Goal: Check status: Check status

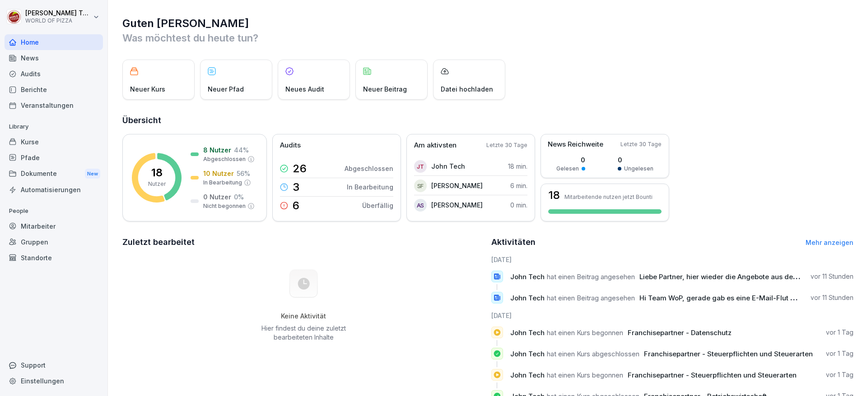
click at [74, 94] on div "Berichte" at bounding box center [54, 90] width 98 height 16
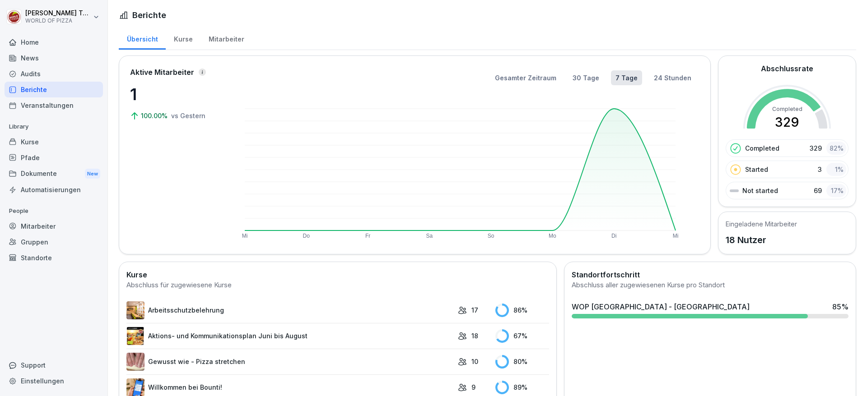
click at [62, 107] on div "Veranstaltungen" at bounding box center [54, 106] width 98 height 16
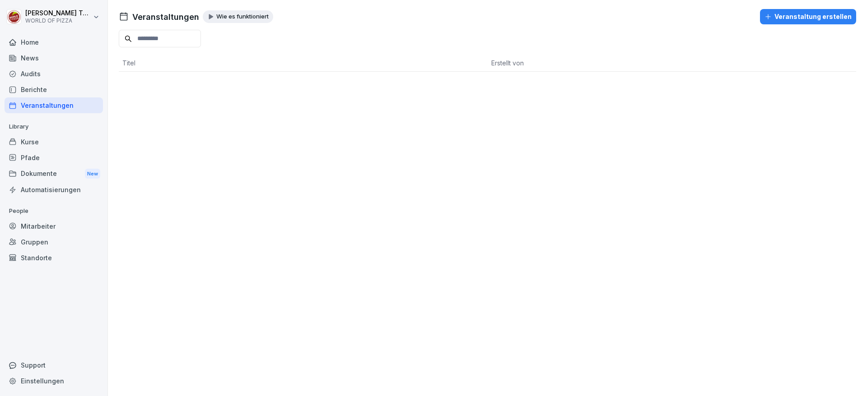
click at [60, 69] on div "Audits" at bounding box center [54, 74] width 98 height 16
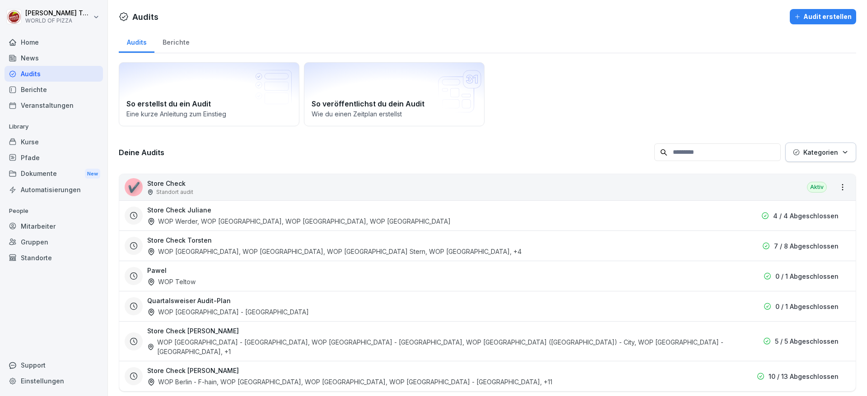
click at [821, 191] on div "✔️ Store Check Standort audit Aktiv" at bounding box center [487, 187] width 736 height 26
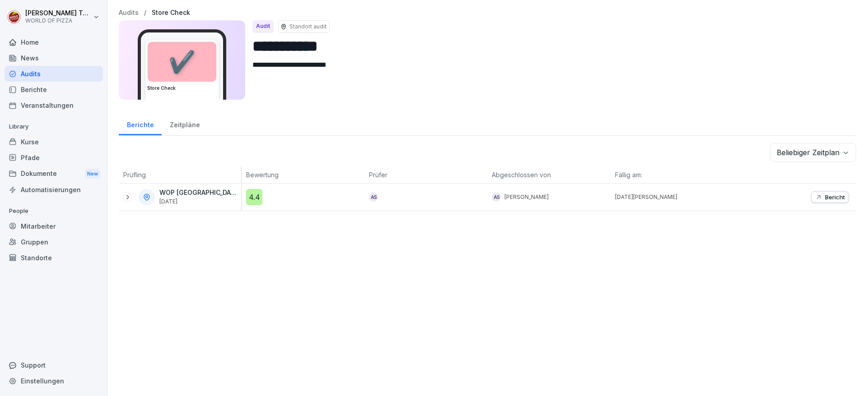
click at [817, 196] on div "Bericht" at bounding box center [830, 197] width 30 height 7
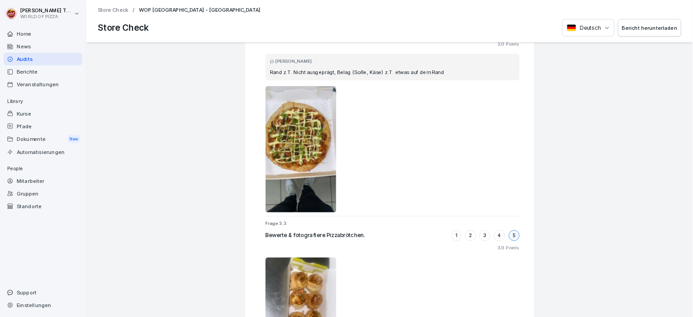
scroll to position [1986, 0]
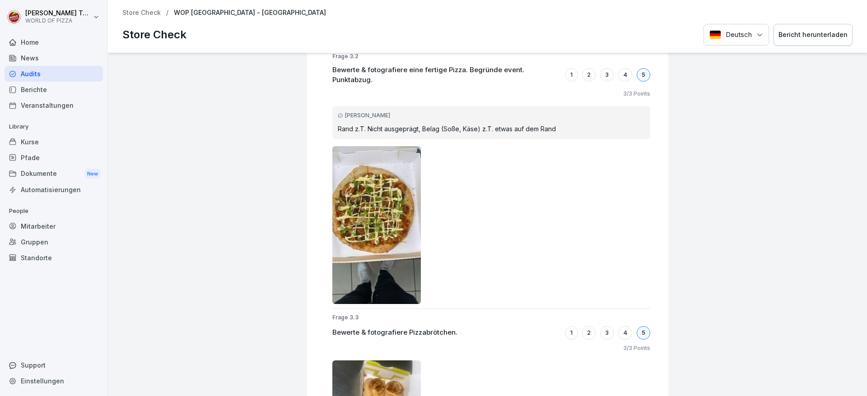
drag, startPoint x: 350, startPoint y: 227, endPoint x: 414, endPoint y: 226, distance: 64.6
click at [349, 227] on img at bounding box center [376, 225] width 89 height 158
click at [392, 228] on img at bounding box center [376, 225] width 89 height 158
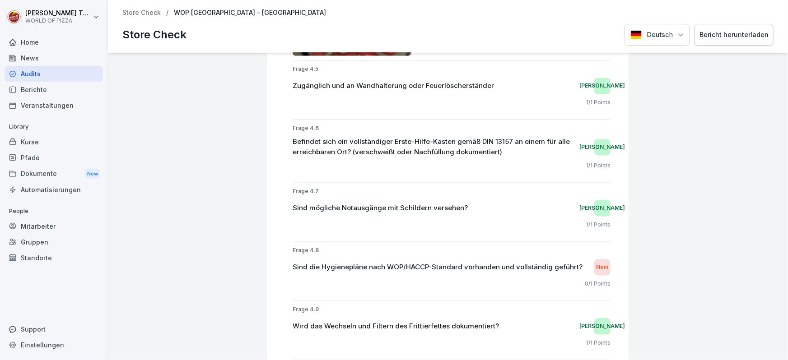
scroll to position [4385, 0]
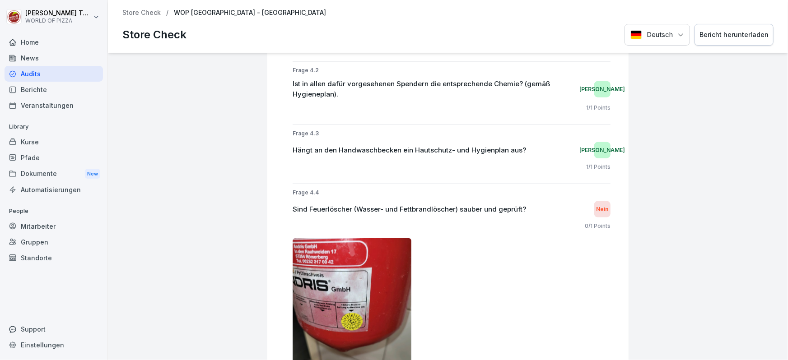
drag, startPoint x: 514, startPoint y: 240, endPoint x: 520, endPoint y: 289, distance: 49.5
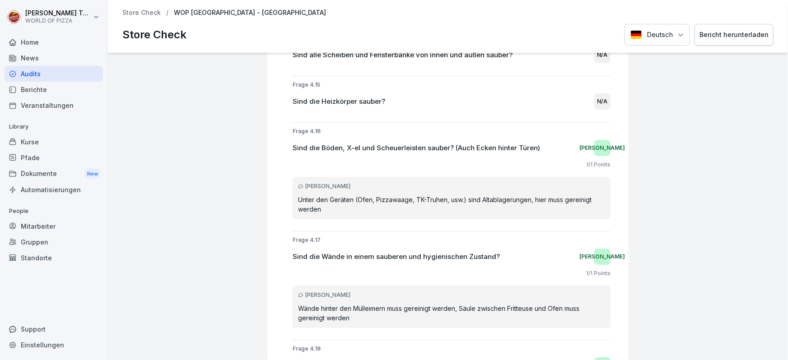
scroll to position [4990, 0]
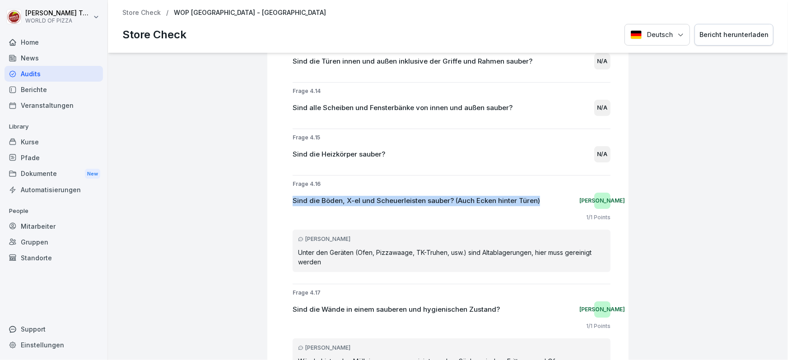
drag, startPoint x: 542, startPoint y: 176, endPoint x: 252, endPoint y: 180, distance: 289.4
click at [252, 180] on div "WOP [GEOGRAPHIC_DATA] - [GEOGRAPHIC_DATA] Check 4.4 Bewertung: 89 % Bewertet vo…" at bounding box center [448, 206] width 680 height 307
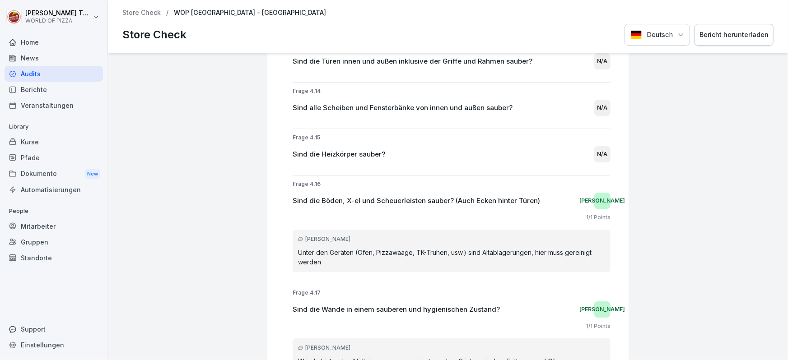
click at [565, 193] on div "Sind die Böden, X-el und Scheuerleisten sauber? (Auch Ecken hinter Türen) Ja" at bounding box center [452, 201] width 318 height 16
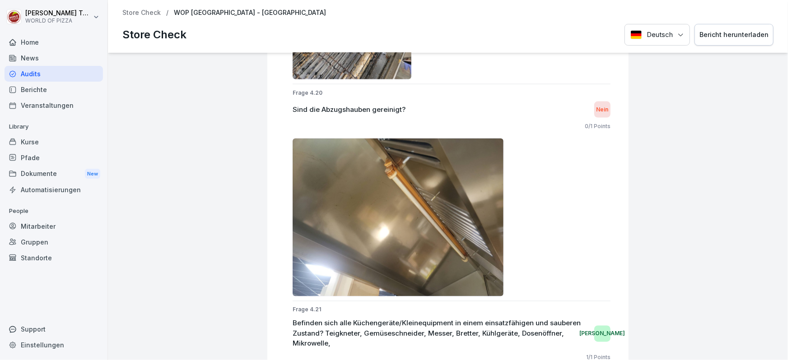
scroll to position [5920, 0]
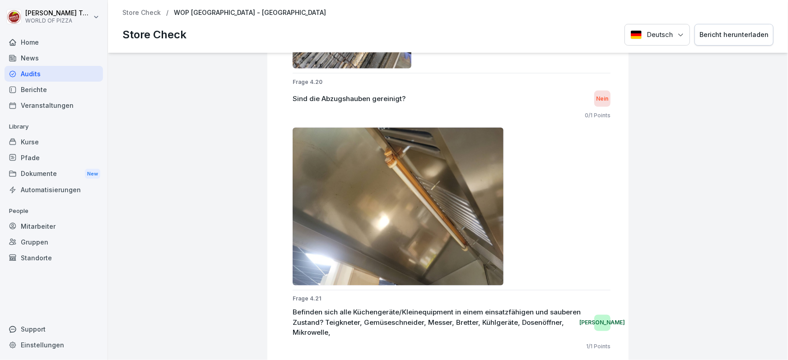
click at [399, 235] on img at bounding box center [398, 207] width 211 height 158
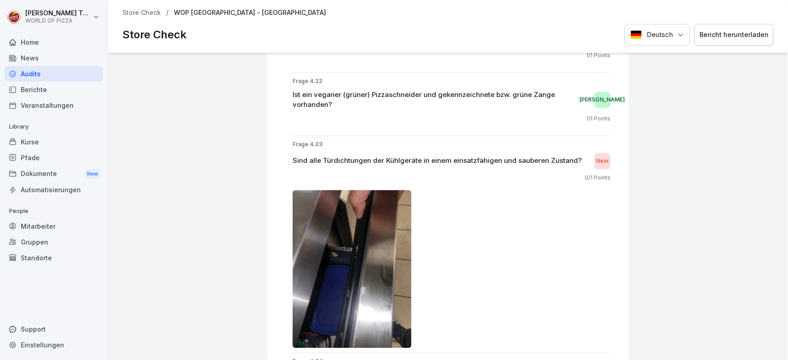
scroll to position [6194, 0]
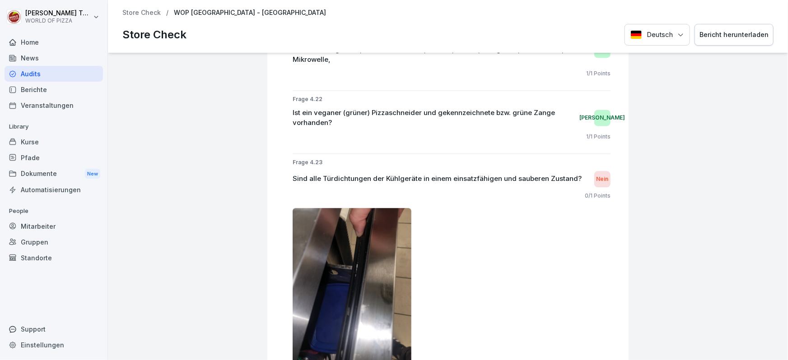
click at [373, 267] on img at bounding box center [352, 287] width 119 height 158
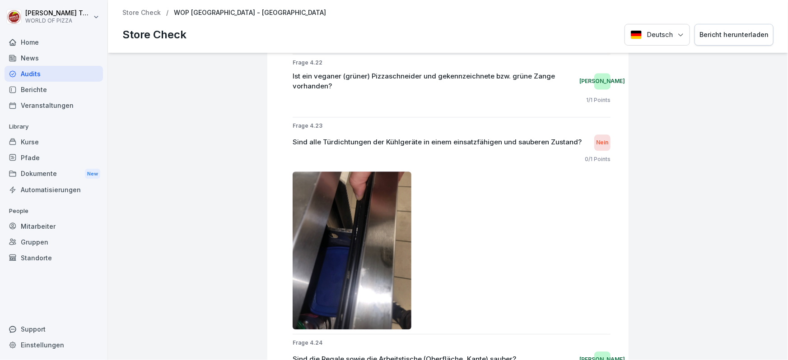
scroll to position [6249, 0]
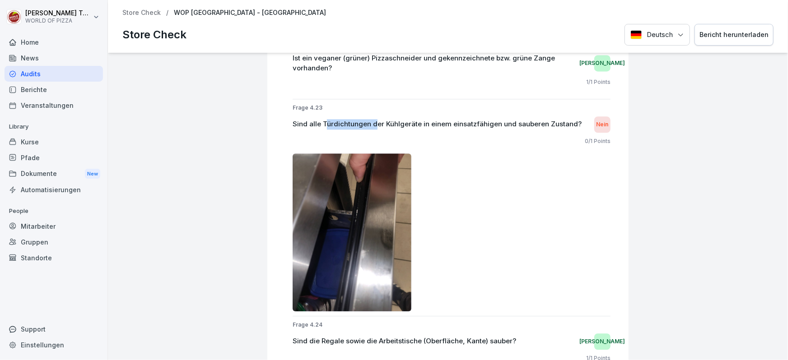
drag, startPoint x: 318, startPoint y: 95, endPoint x: 368, endPoint y: 102, distance: 50.6
click at [368, 116] on div "Sind alle Türdichtungen der Kühlgeräte in einem einsatzfähigen und sauberen Zus…" at bounding box center [452, 124] width 318 height 16
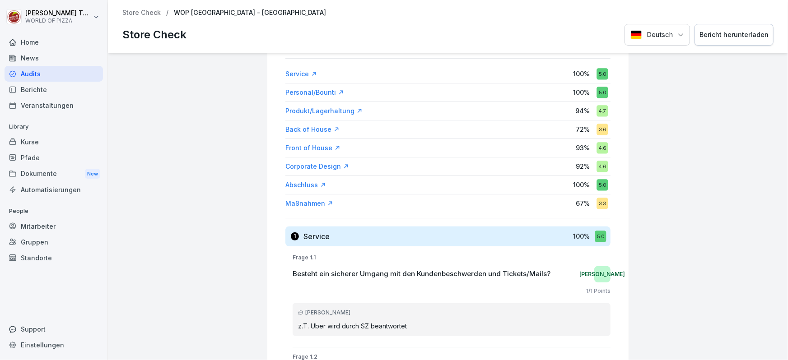
scroll to position [109, 0]
click at [314, 129] on div "Back of House" at bounding box center [312, 128] width 54 height 9
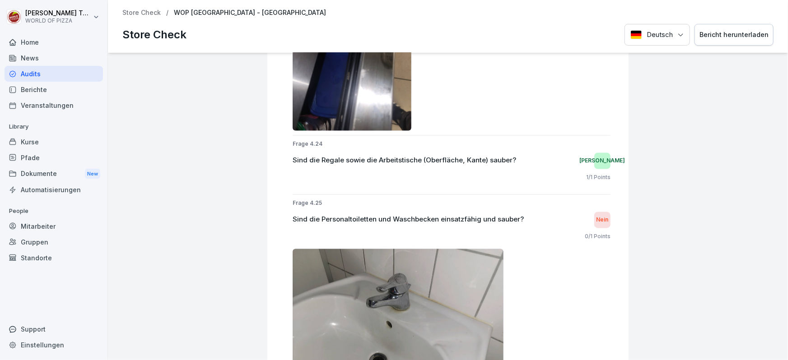
scroll to position [6152, 0]
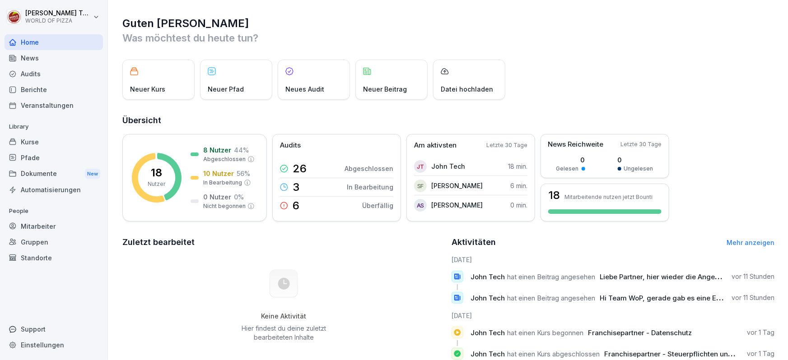
click at [23, 73] on div "Audits" at bounding box center [54, 74] width 98 height 16
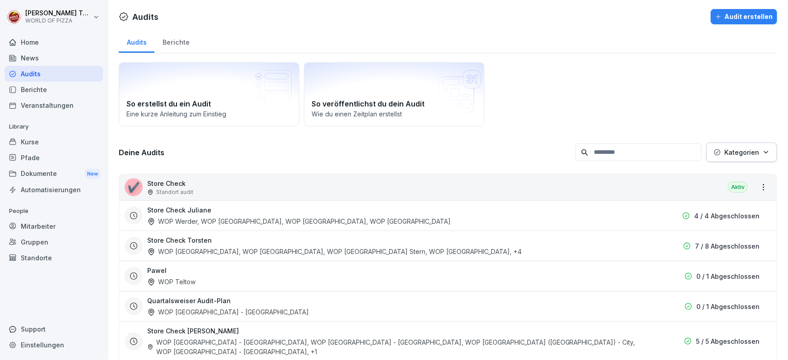
click at [296, 191] on div "✔️ Store Check Standort audit Aktiv" at bounding box center [447, 187] width 657 height 26
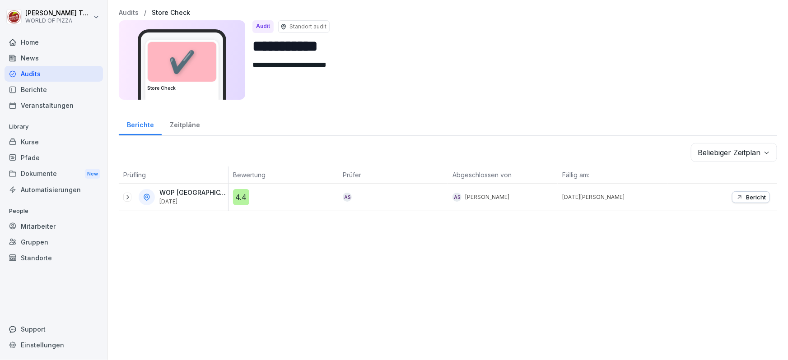
click at [736, 200] on icon "button" at bounding box center [739, 197] width 7 height 7
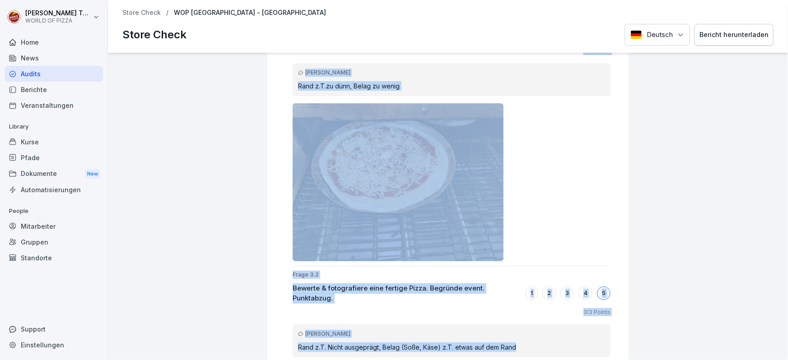
scroll to position [1841, 0]
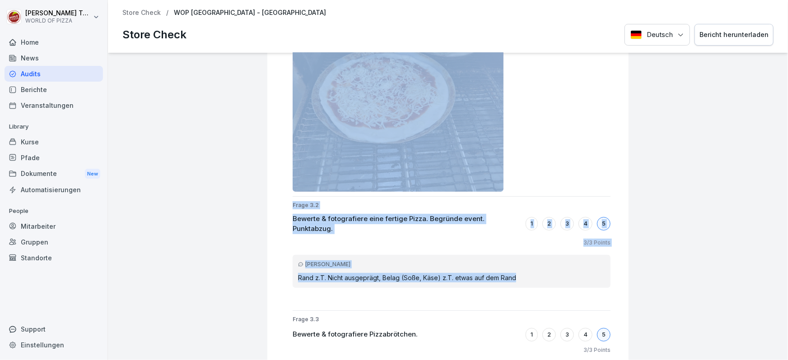
drag, startPoint x: 582, startPoint y: 102, endPoint x: 594, endPoint y: 279, distance: 177.8
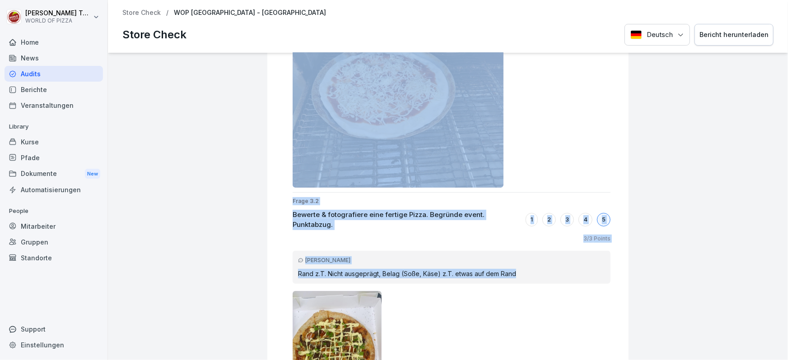
click at [582, 274] on p "Rand z.T. Nicht ausgeprägt, Belag (Soße, Käse) z.T. etwas auf dem Rand" at bounding box center [451, 273] width 307 height 9
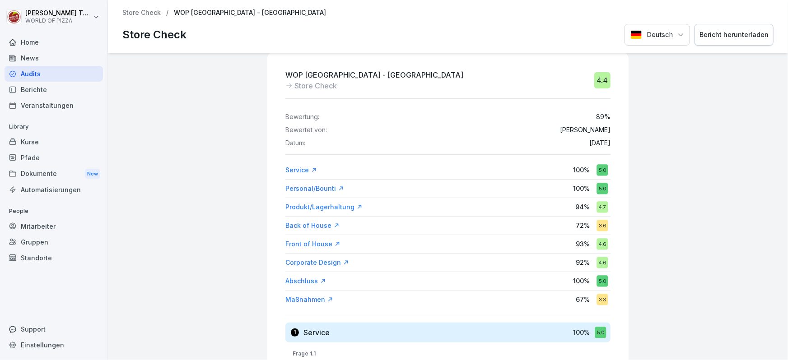
scroll to position [0, 0]
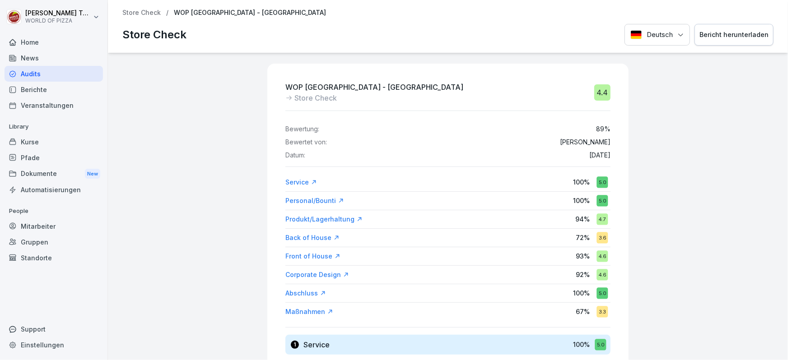
click at [316, 239] on div "Back of House" at bounding box center [312, 237] width 54 height 9
click at [309, 309] on div "Maßnahmen" at bounding box center [309, 311] width 48 height 9
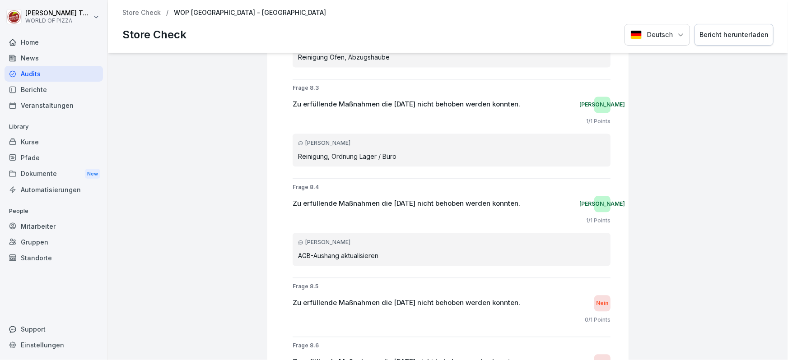
scroll to position [9729, 0]
